Goal: Transaction & Acquisition: Purchase product/service

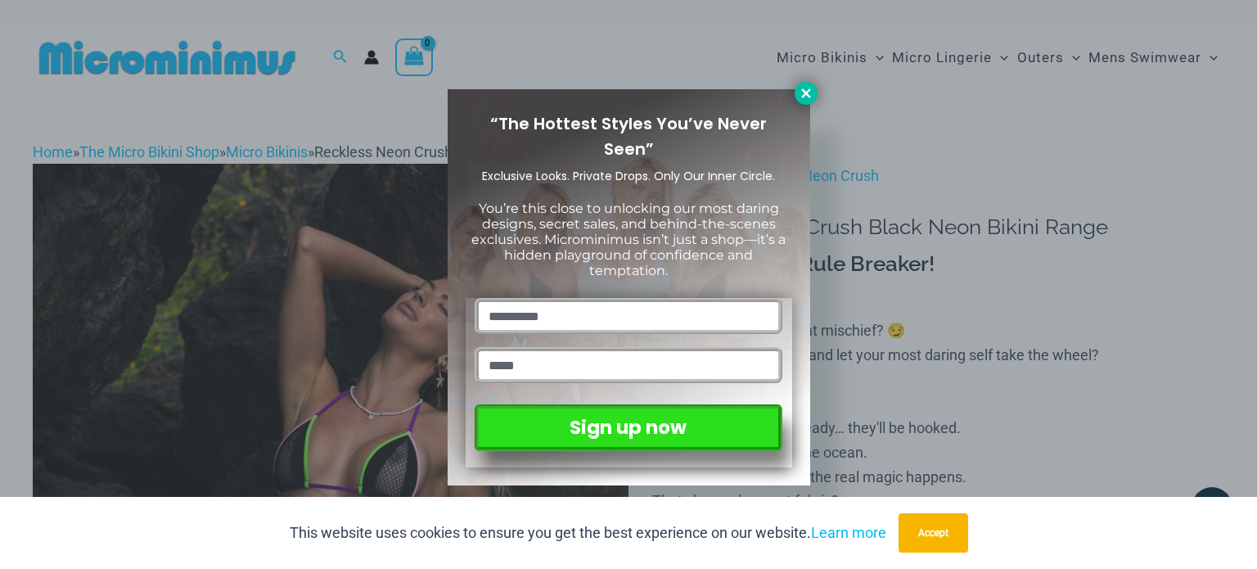
click at [809, 88] on icon at bounding box center [805, 92] width 9 height 9
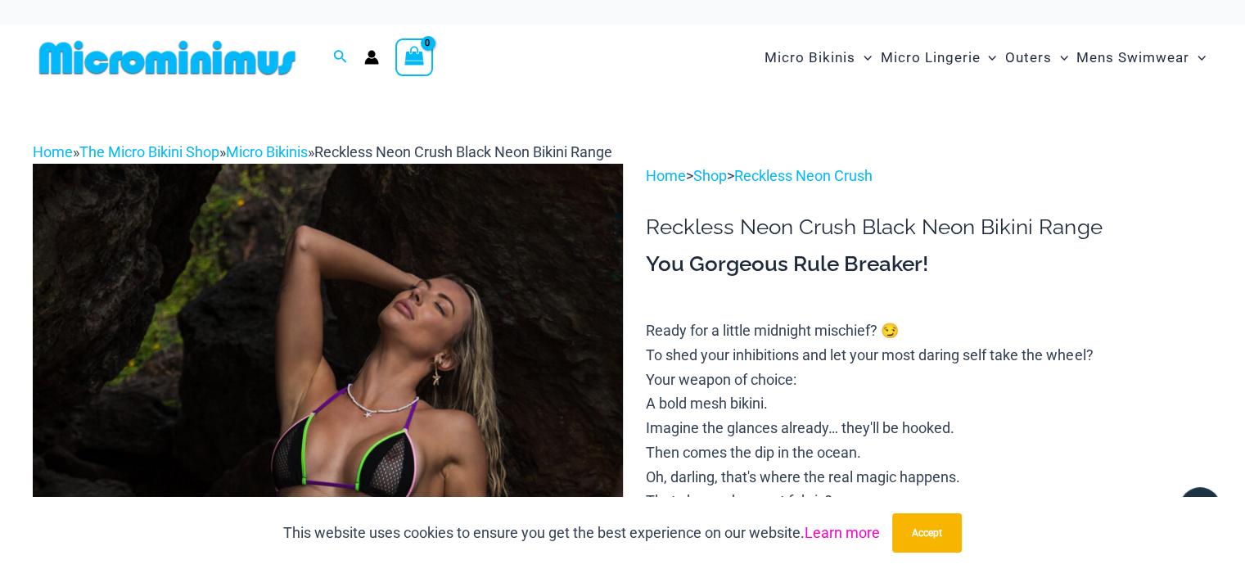
click at [826, 526] on link "Learn more" at bounding box center [841, 532] width 75 height 17
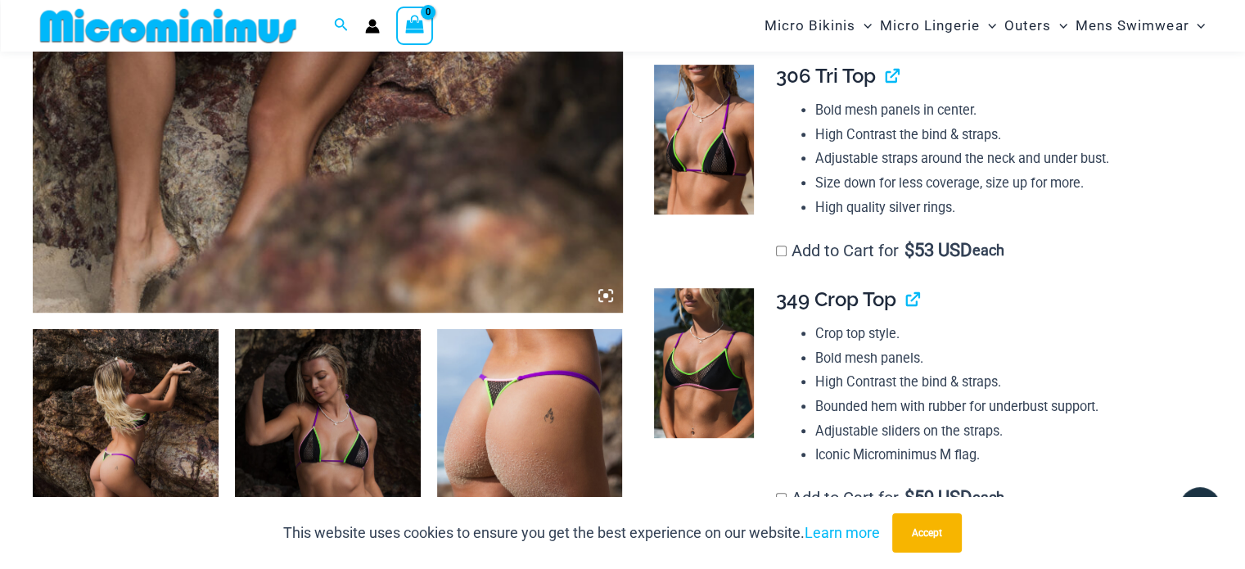
scroll to position [885, 0]
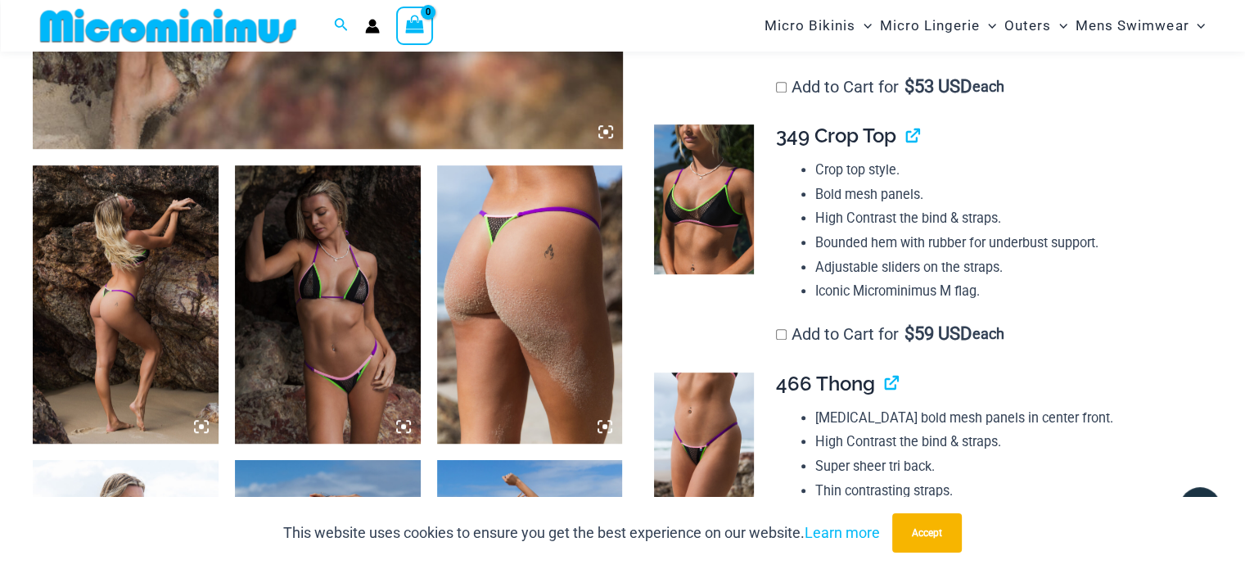
click at [132, 297] on img at bounding box center [126, 304] width 186 height 278
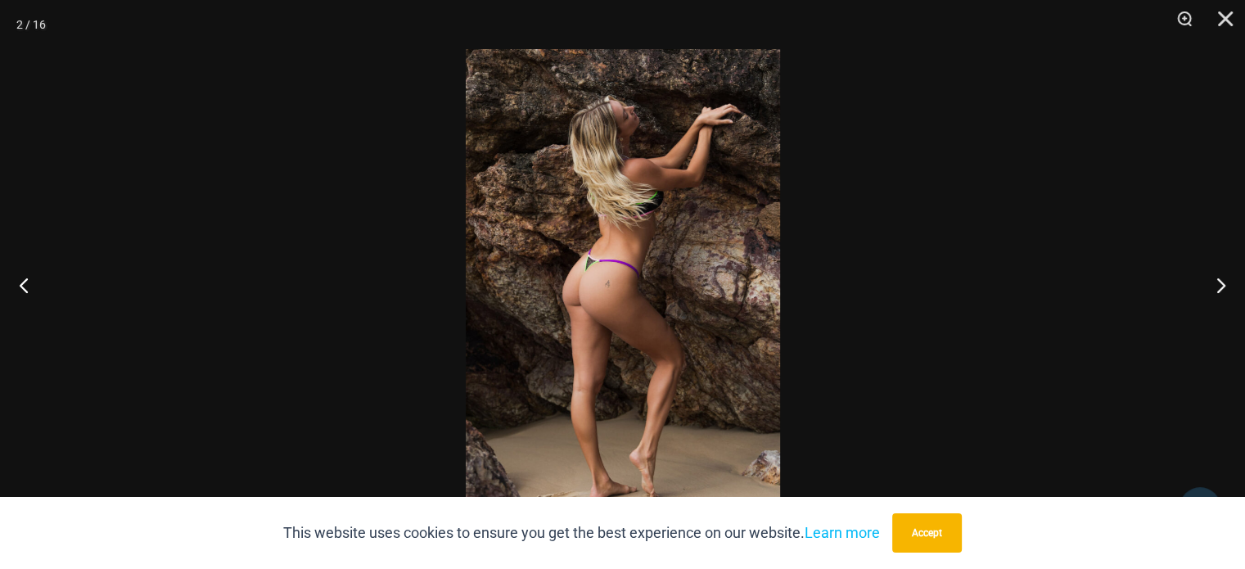
click at [498, 246] on img at bounding box center [623, 284] width 314 height 471
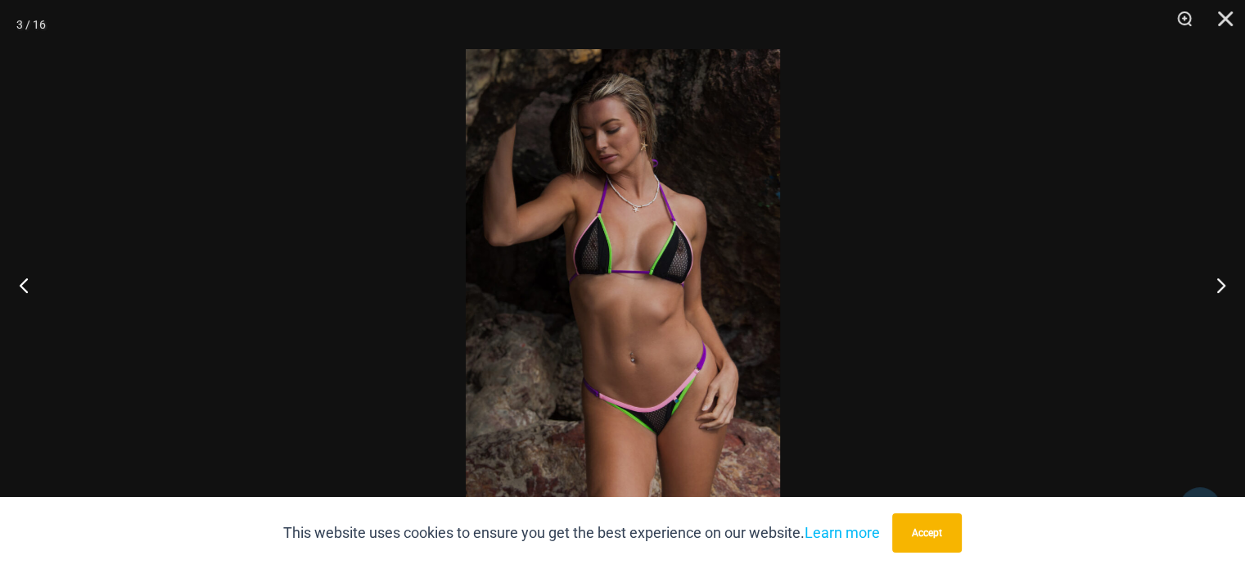
click at [654, 253] on img at bounding box center [623, 284] width 314 height 471
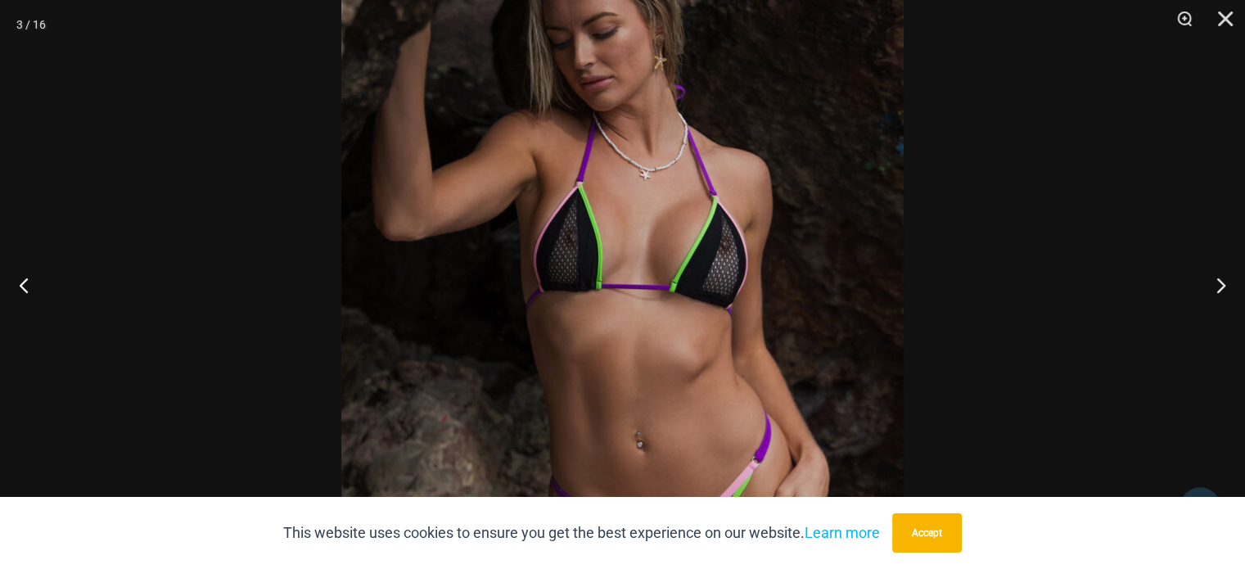
scroll to position [1762, 0]
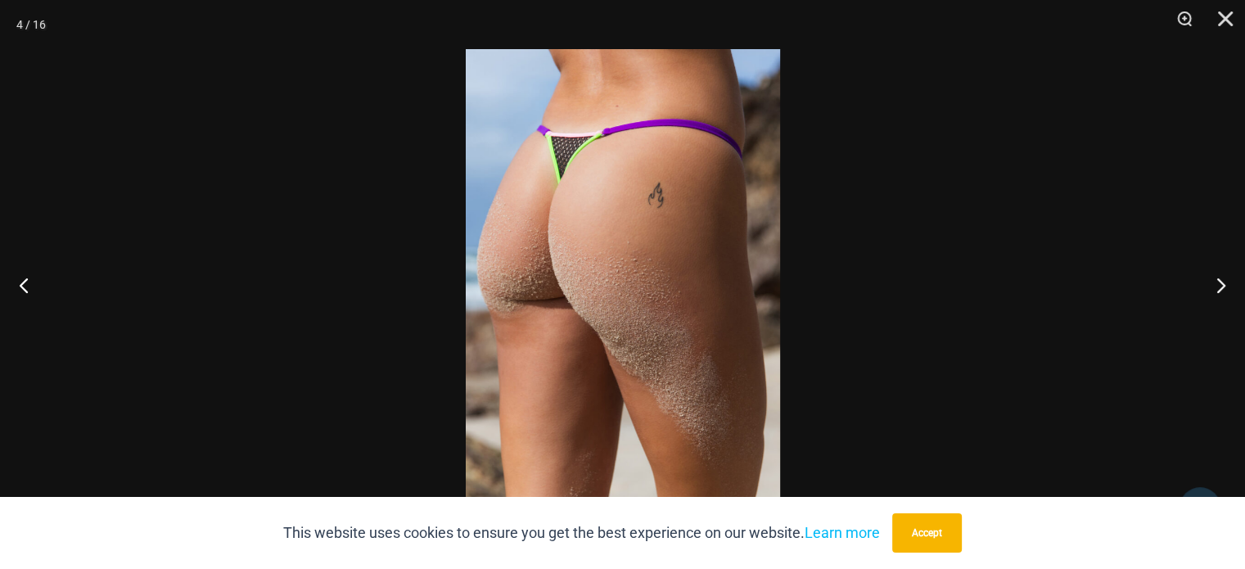
click at [652, 235] on img at bounding box center [623, 284] width 314 height 471
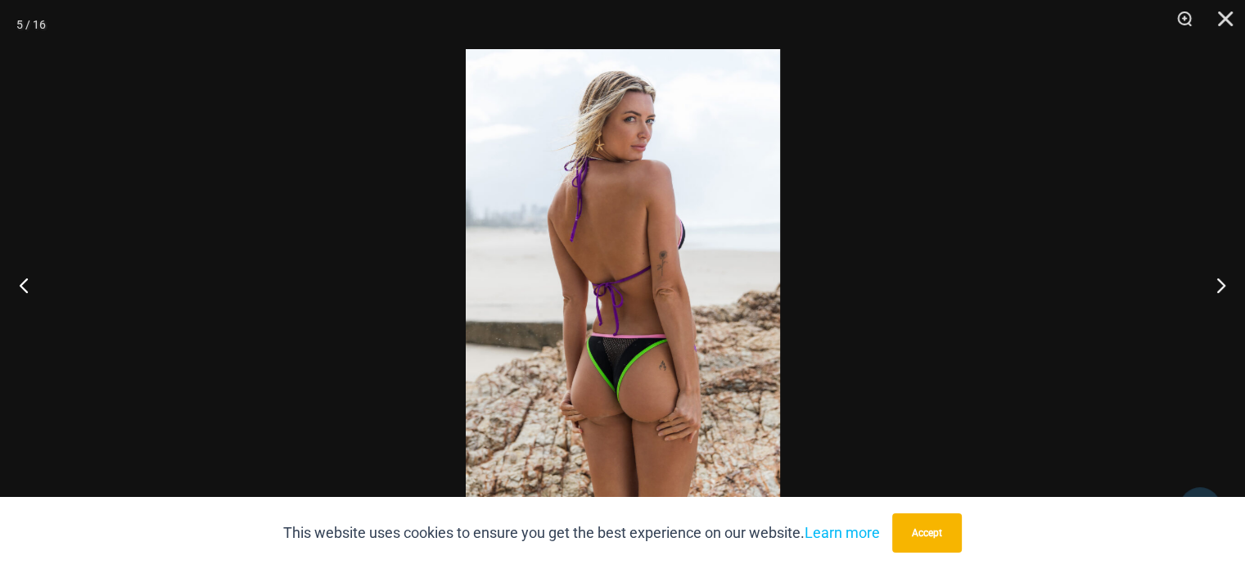
click at [625, 271] on img at bounding box center [623, 284] width 314 height 471
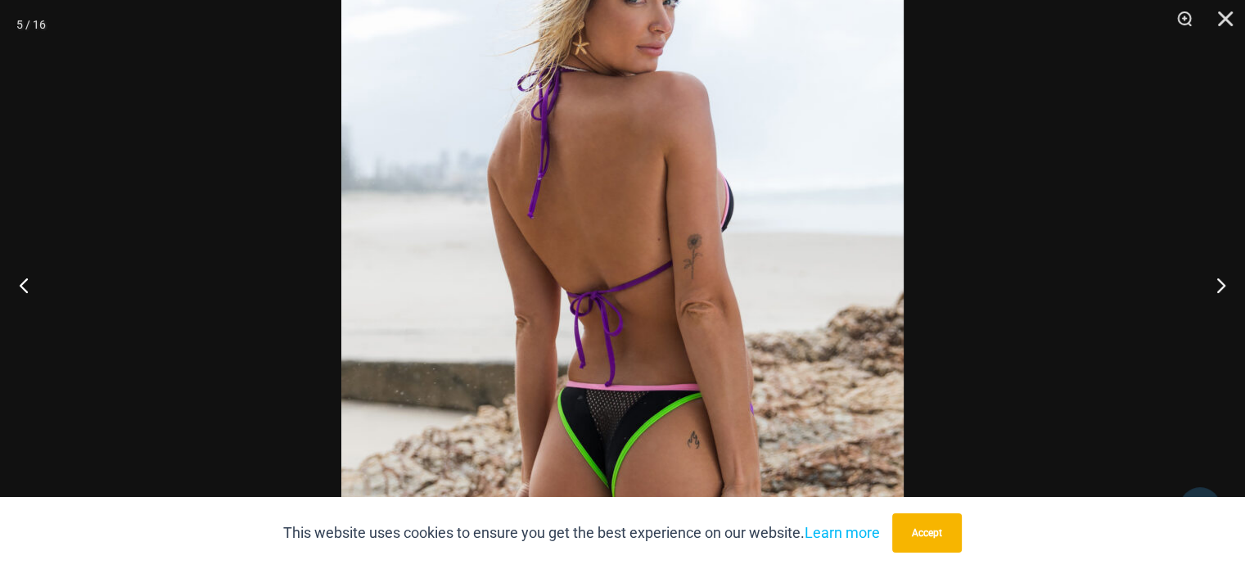
click at [560, 205] on img at bounding box center [622, 294] width 562 height 843
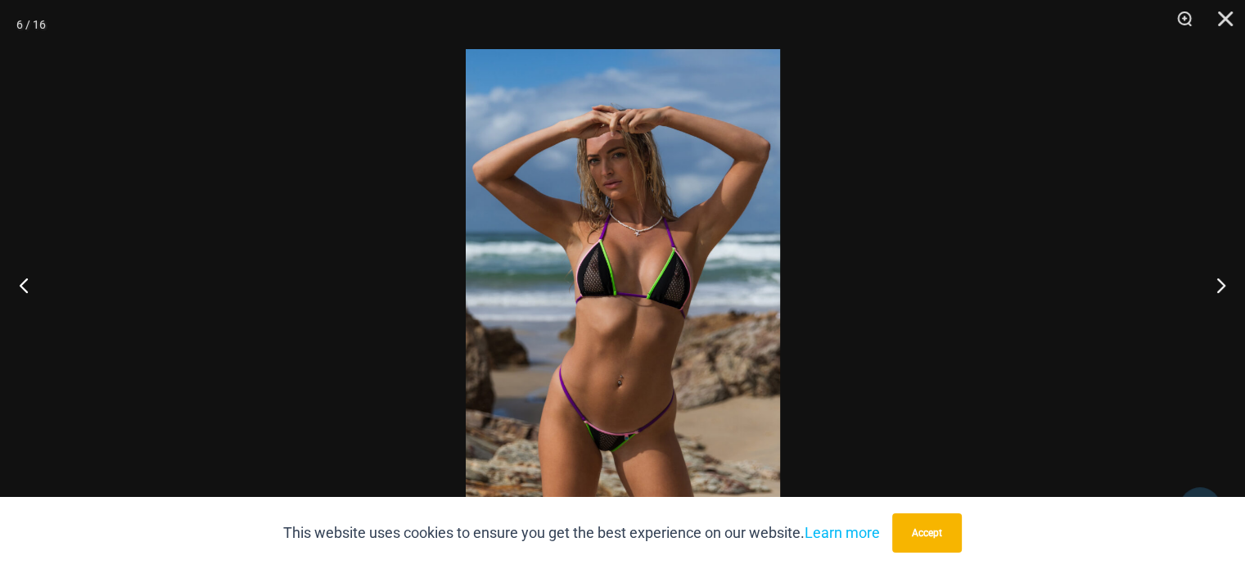
click at [593, 207] on img at bounding box center [623, 284] width 314 height 471
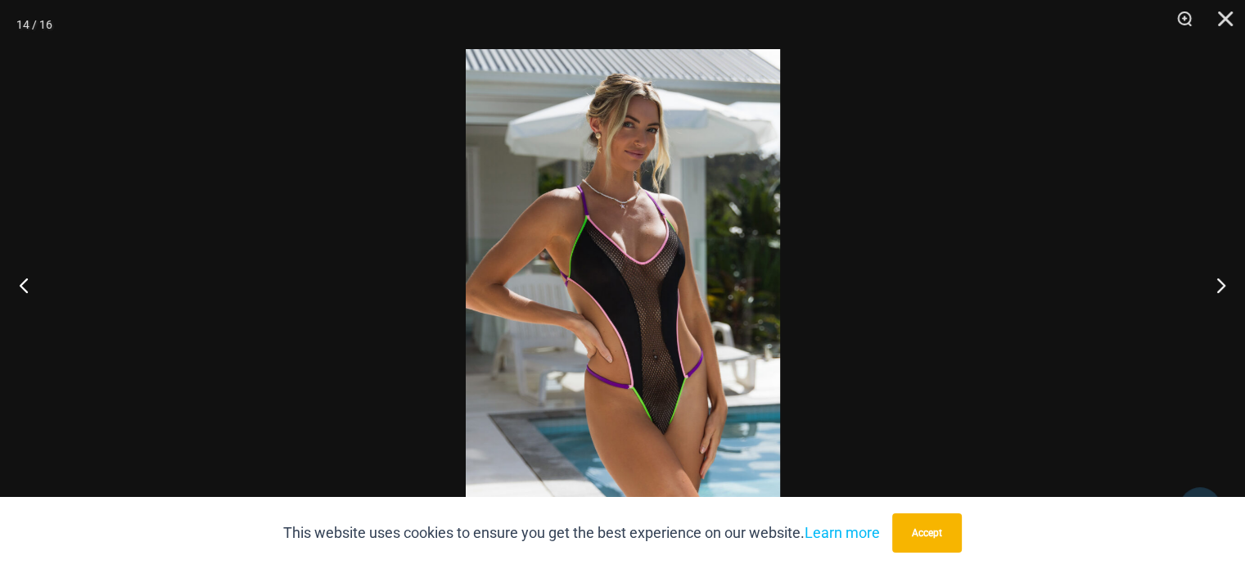
click at [634, 240] on img at bounding box center [623, 284] width 314 height 471
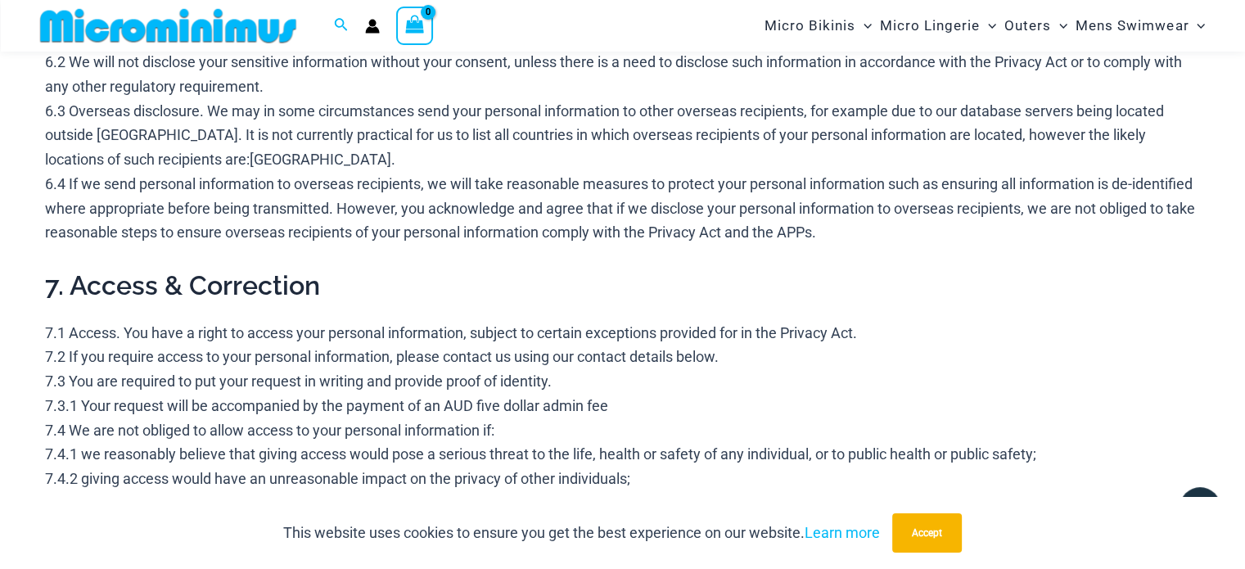
scroll to position [2767, 0]
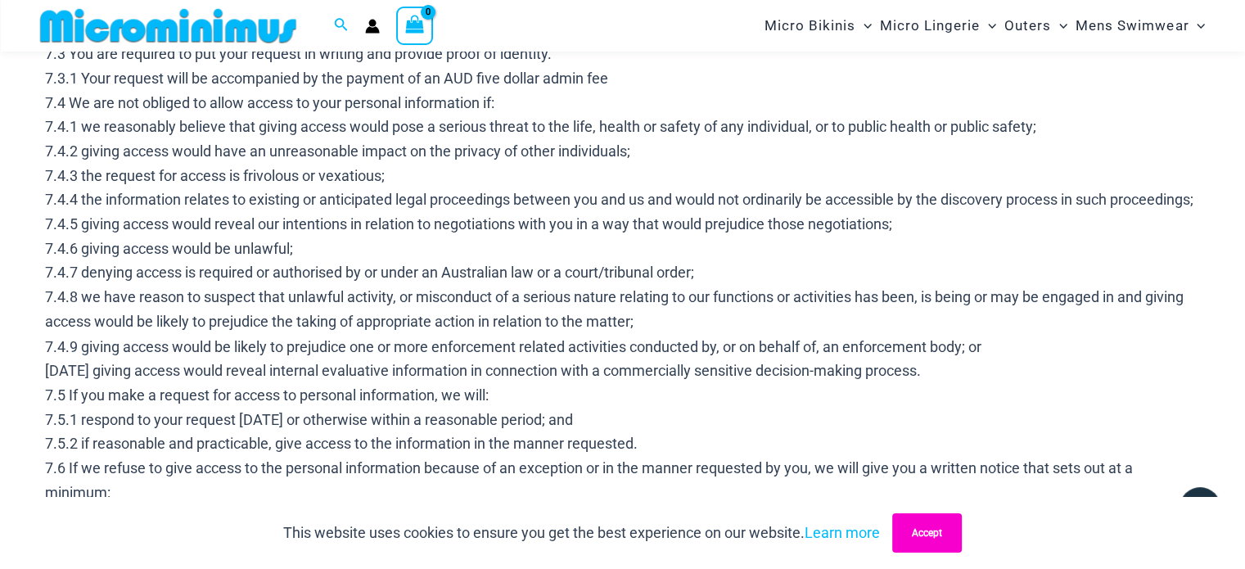
click at [930, 527] on button "Accept" at bounding box center [927, 532] width 70 height 39
